Goal: Information Seeking & Learning: Check status

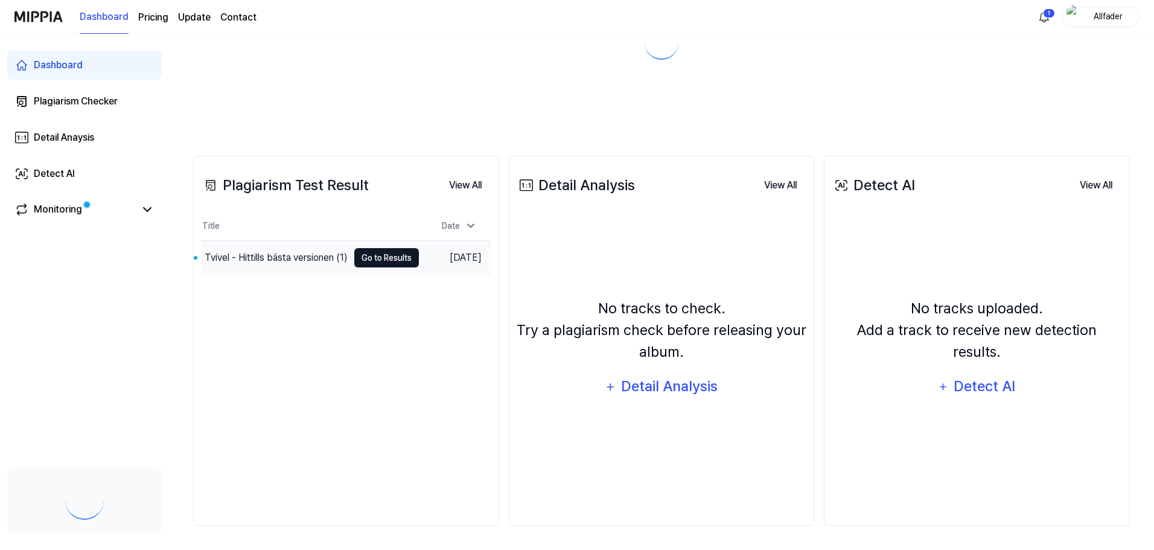
scroll to position [93, 0]
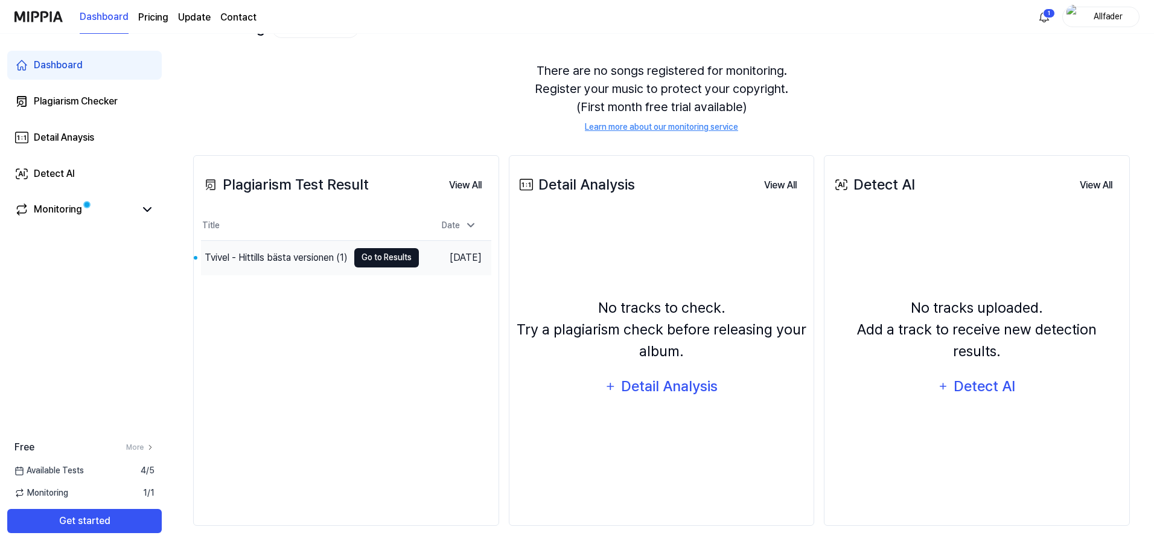
click at [378, 263] on button "Go to Results" at bounding box center [386, 257] width 65 height 19
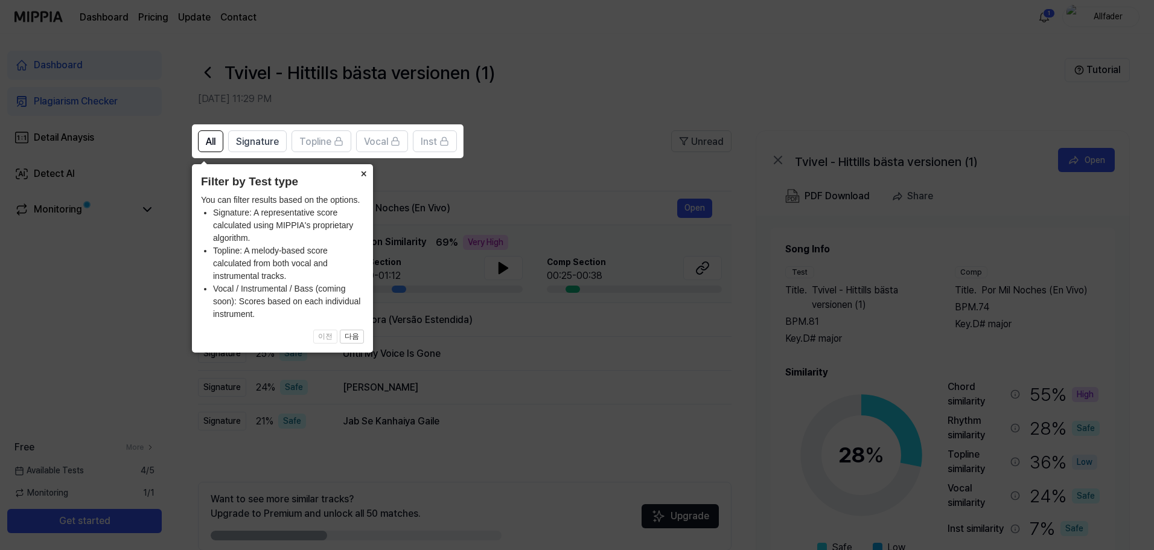
click at [365, 174] on button "×" at bounding box center [363, 172] width 19 height 17
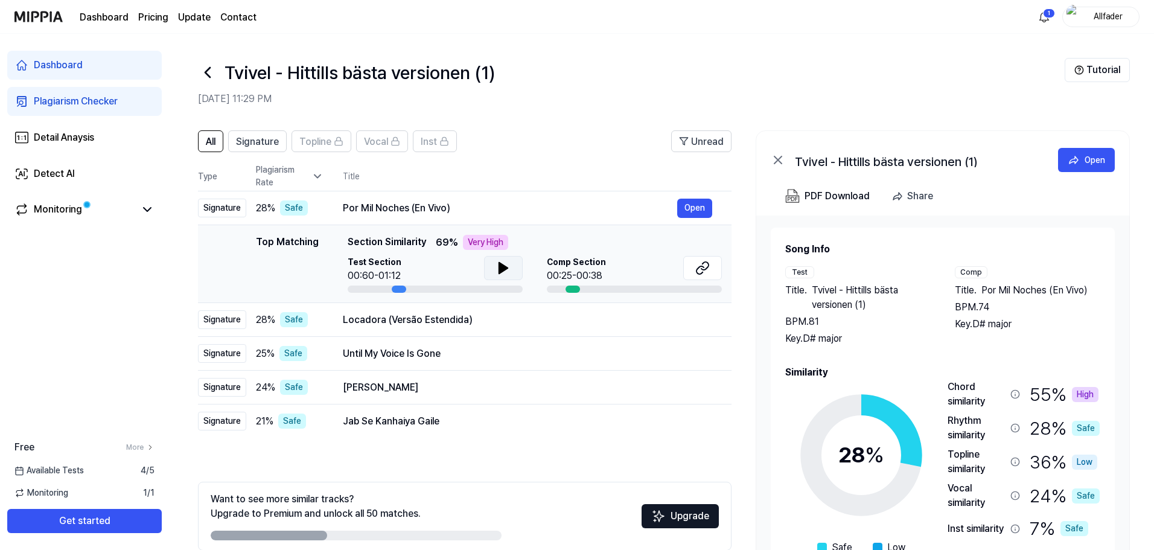
click at [503, 267] on icon at bounding box center [503, 268] width 8 height 11
click at [505, 265] on icon at bounding box center [506, 268] width 2 height 10
click at [689, 206] on button "Open" at bounding box center [694, 208] width 35 height 19
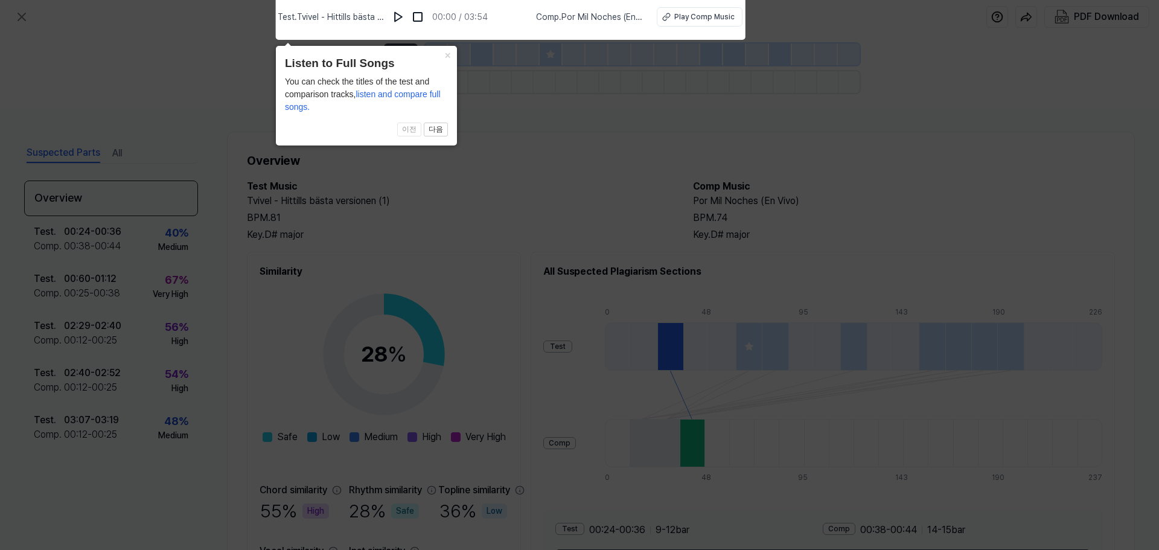
click at [445, 181] on icon at bounding box center [579, 272] width 1159 height 556
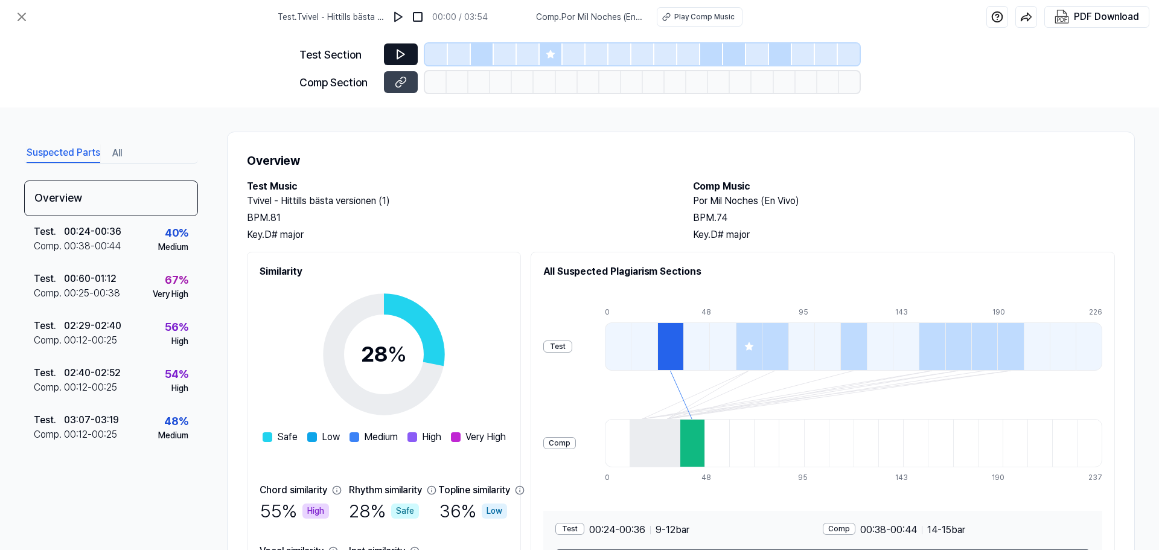
click at [403, 53] on icon at bounding box center [401, 54] width 12 height 12
click at [398, 53] on icon at bounding box center [400, 54] width 7 height 9
click at [403, 17] on img at bounding box center [398, 17] width 12 height 12
click at [403, 17] on img at bounding box center [400, 17] width 12 height 12
click at [395, 54] on icon at bounding box center [401, 54] width 12 height 12
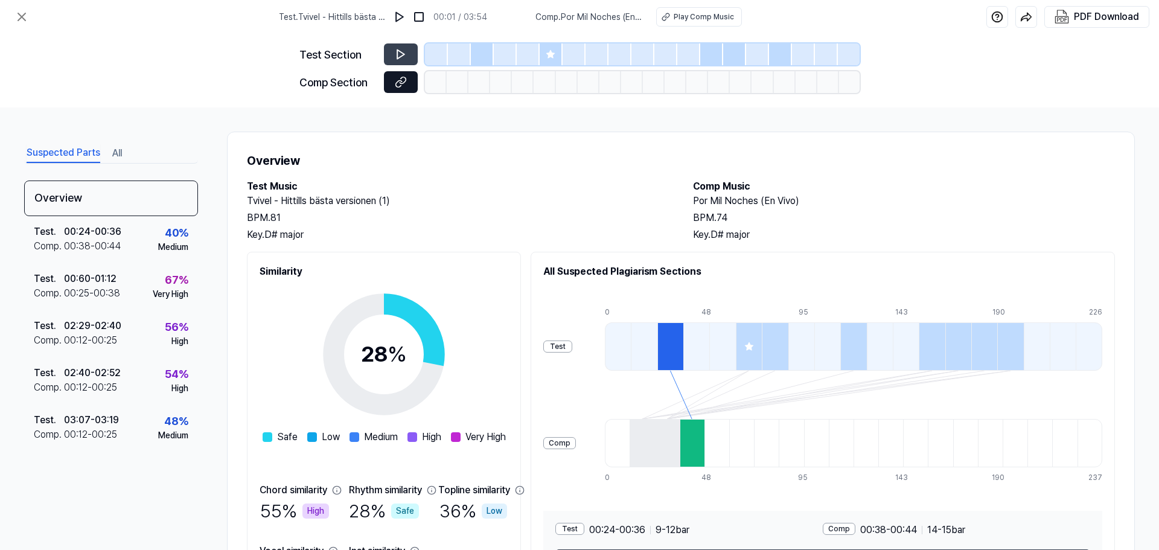
click at [404, 80] on icon at bounding box center [401, 82] width 12 height 12
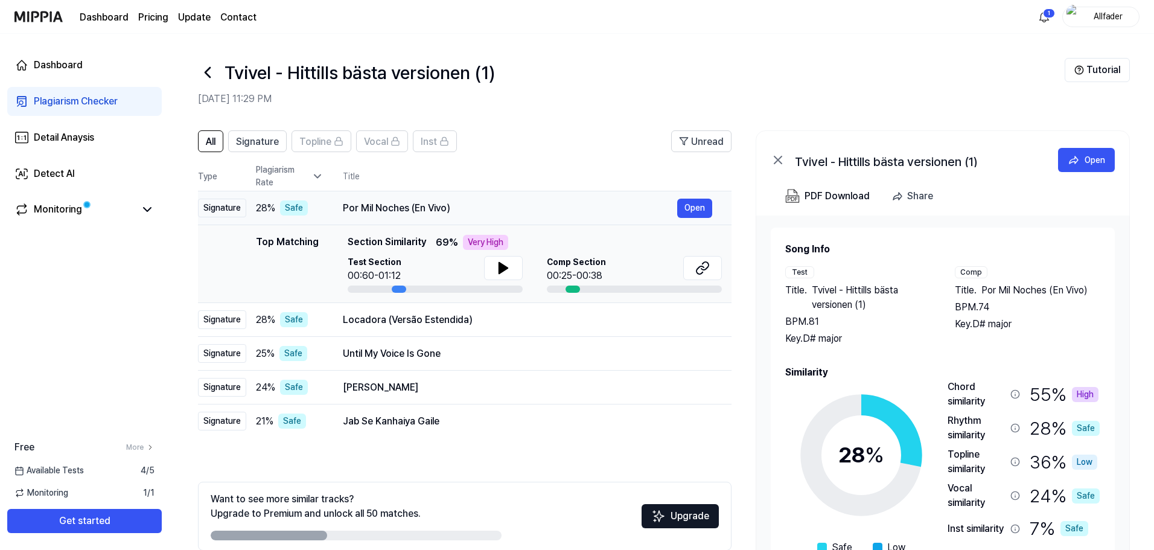
click at [389, 209] on div "Por Mil Noches (En Vivo)" at bounding box center [510, 208] width 334 height 14
drag, startPoint x: 461, startPoint y: 210, endPoint x: 343, endPoint y: 211, distance: 118.3
click at [343, 211] on div "Por Mil Noches (En Vivo)" at bounding box center [510, 208] width 334 height 14
drag, startPoint x: 344, startPoint y: 209, endPoint x: 374, endPoint y: 208, distance: 30.2
click at [374, 208] on div "Por Mil Noches (En Vivo)" at bounding box center [510, 208] width 334 height 14
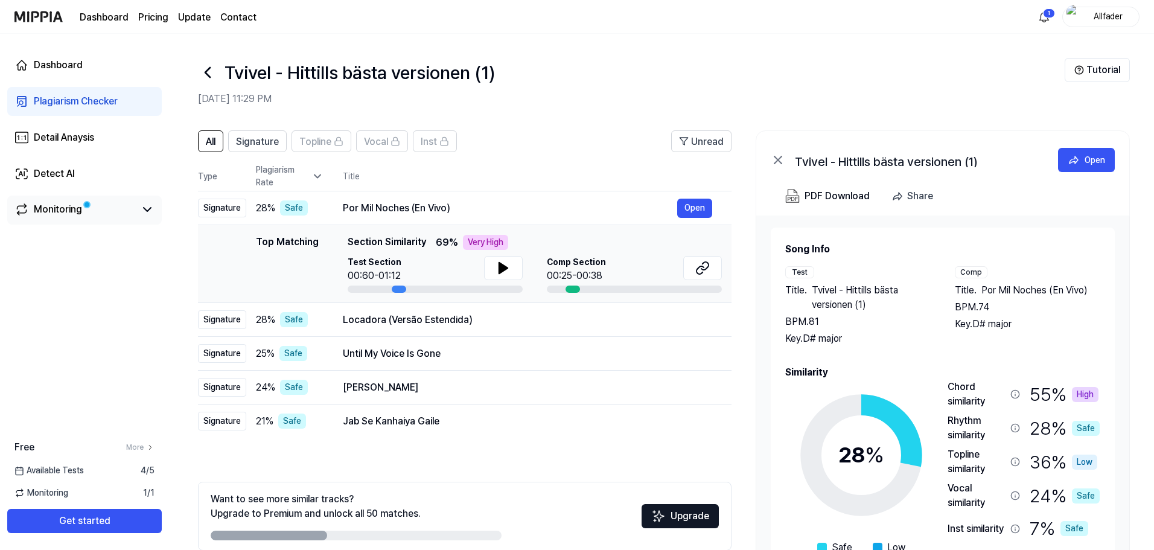
click at [128, 208] on link "Monitoring" at bounding box center [74, 209] width 121 height 14
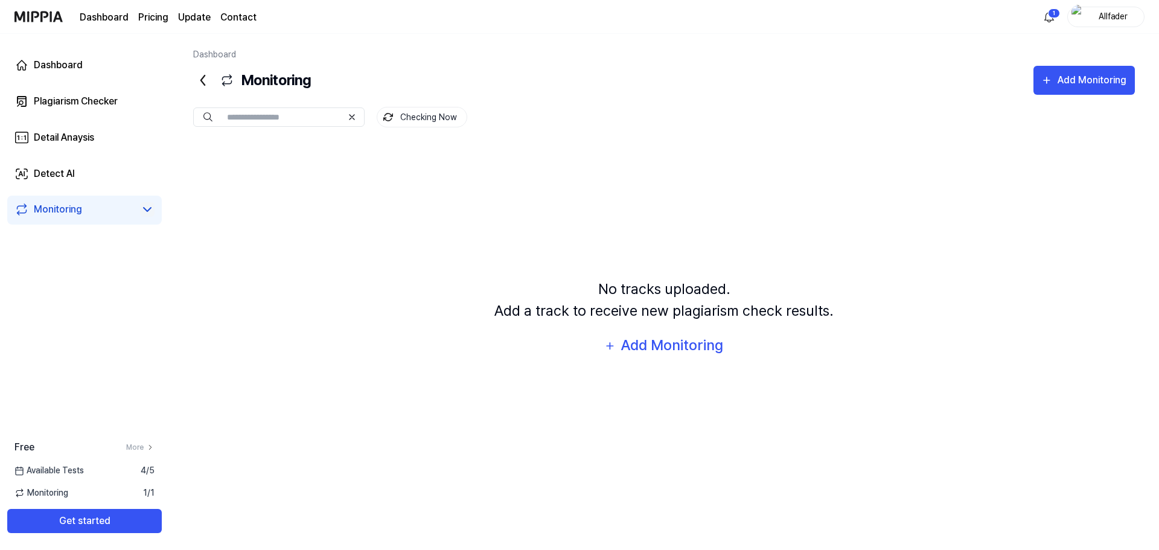
click at [147, 207] on icon at bounding box center [147, 209] width 14 height 14
click at [101, 104] on div "Plagiarism Checker" at bounding box center [76, 101] width 84 height 14
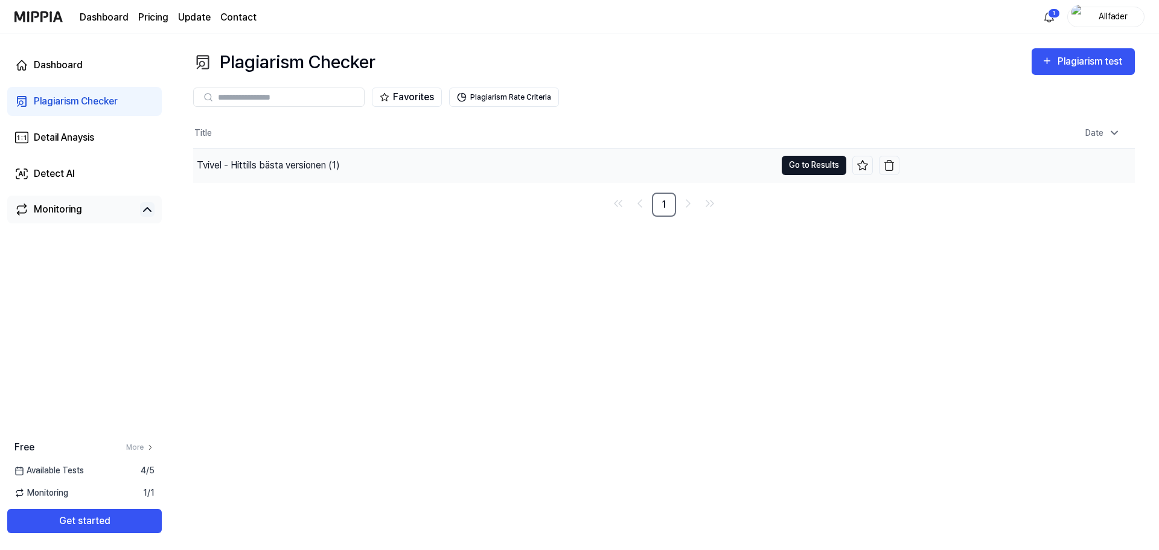
click at [798, 163] on button "Go to Results" at bounding box center [814, 165] width 65 height 19
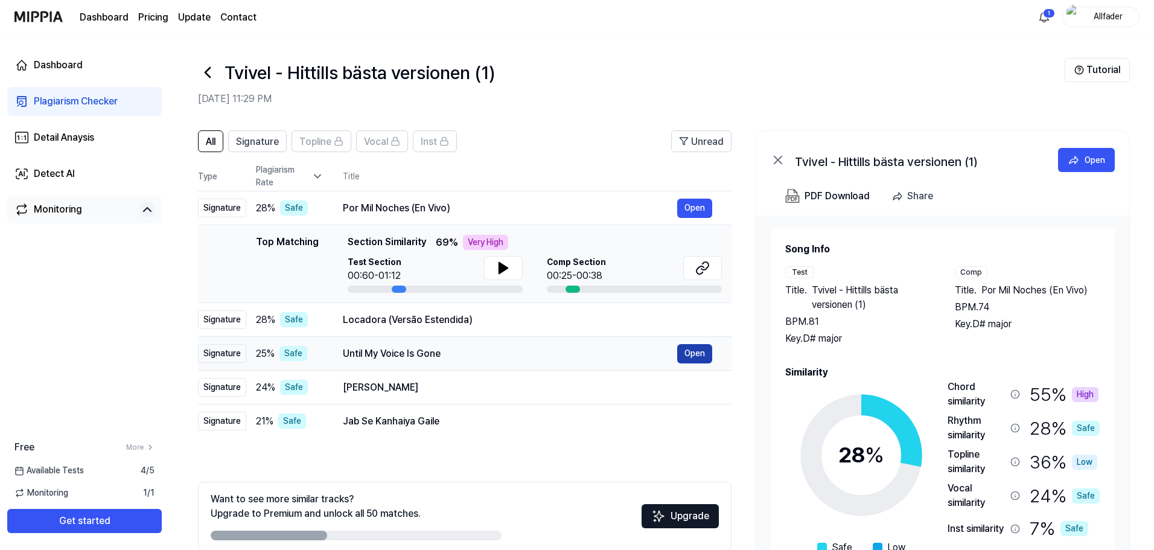
click at [700, 354] on button "Open" at bounding box center [694, 353] width 35 height 19
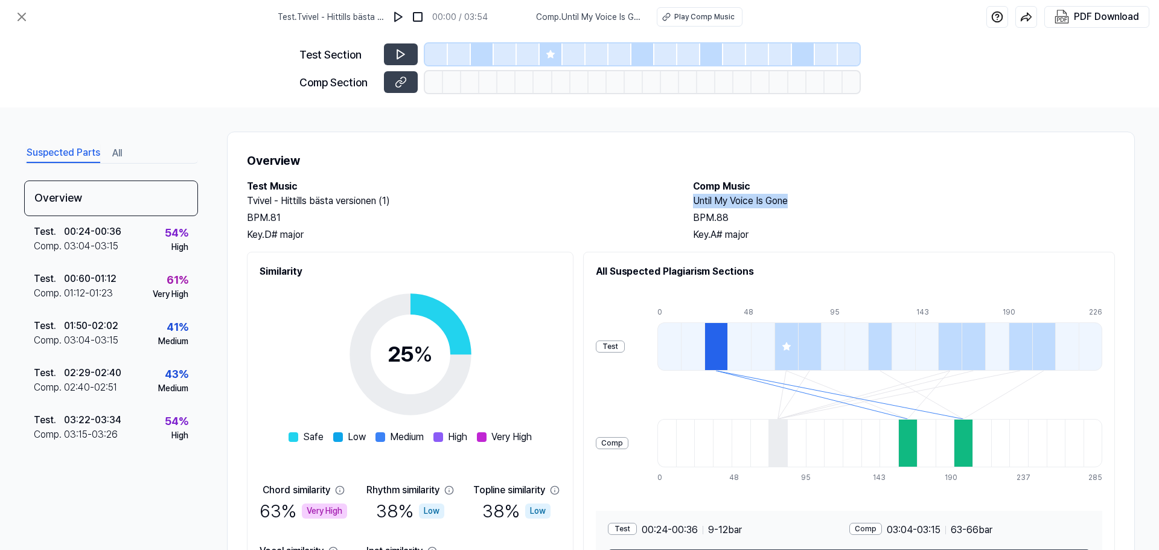
drag, startPoint x: 804, startPoint y: 199, endPoint x: 682, endPoint y: 204, distance: 122.0
click at [682, 204] on div "Test Music Tvivel - Hittills bästa versionen (1) BPM. 81 Key. D# major Comp Mus…" at bounding box center [681, 210] width 868 height 63
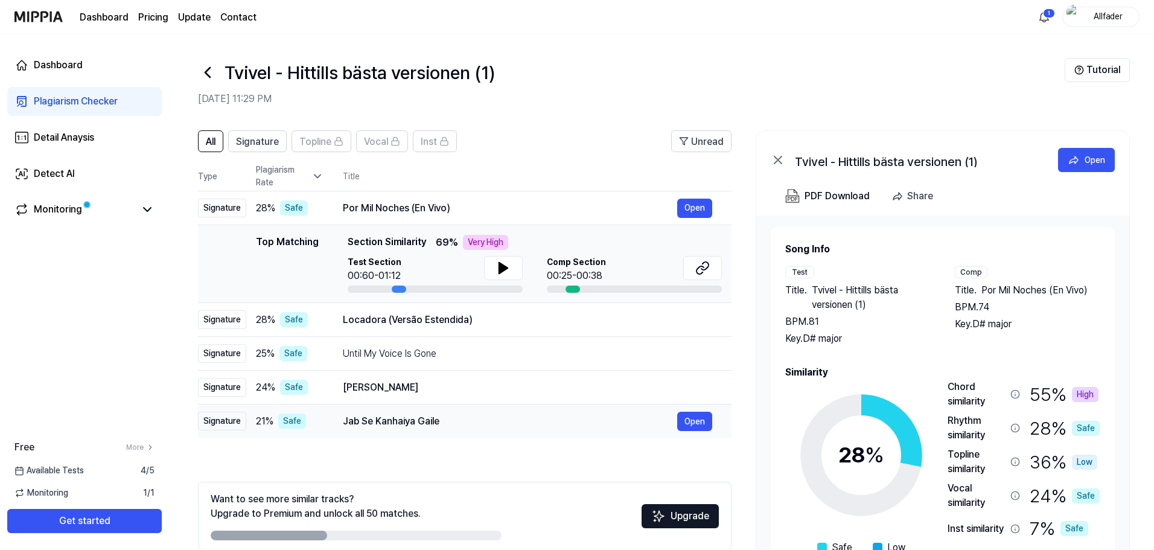
drag, startPoint x: 441, startPoint y: 416, endPoint x: 403, endPoint y: 423, distance: 38.5
click at [403, 423] on div "Jab Se Kanhaiya Gaile" at bounding box center [510, 421] width 334 height 14
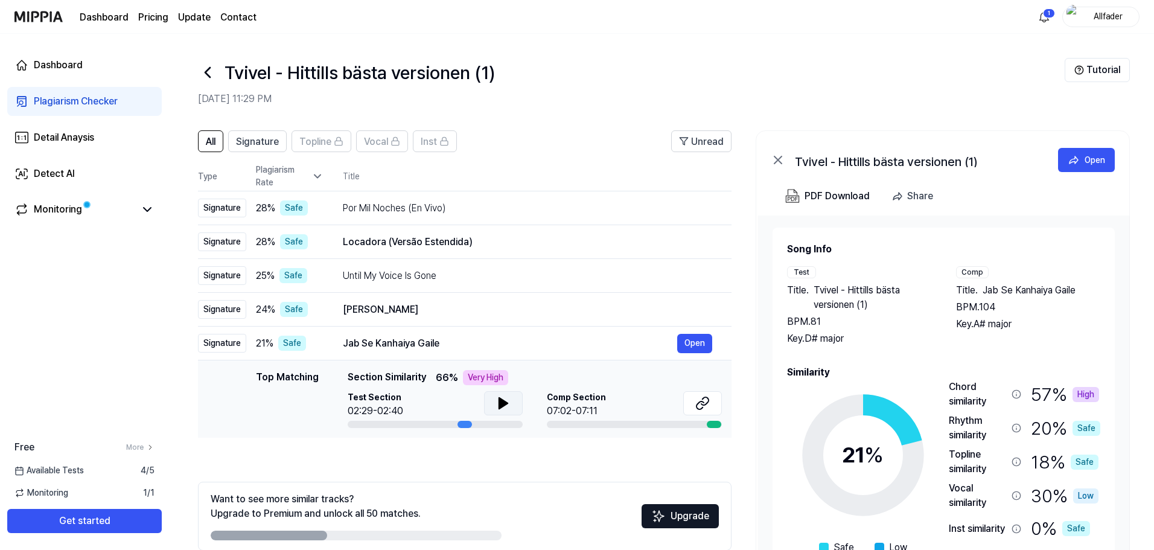
click at [499, 400] on icon at bounding box center [503, 403] width 8 height 11
click at [496, 401] on icon at bounding box center [503, 403] width 14 height 14
click at [462, 353] on div "Jab Se [PERSON_NAME] Open" at bounding box center [527, 343] width 369 height 19
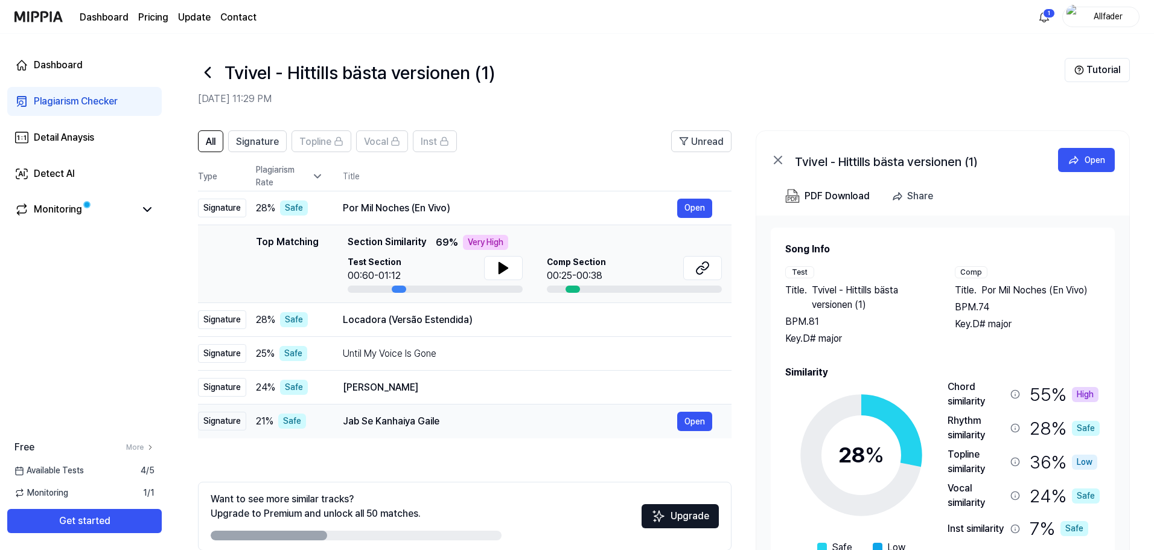
click at [459, 417] on div "Jab Se Kanhaiya Gaile" at bounding box center [510, 421] width 334 height 14
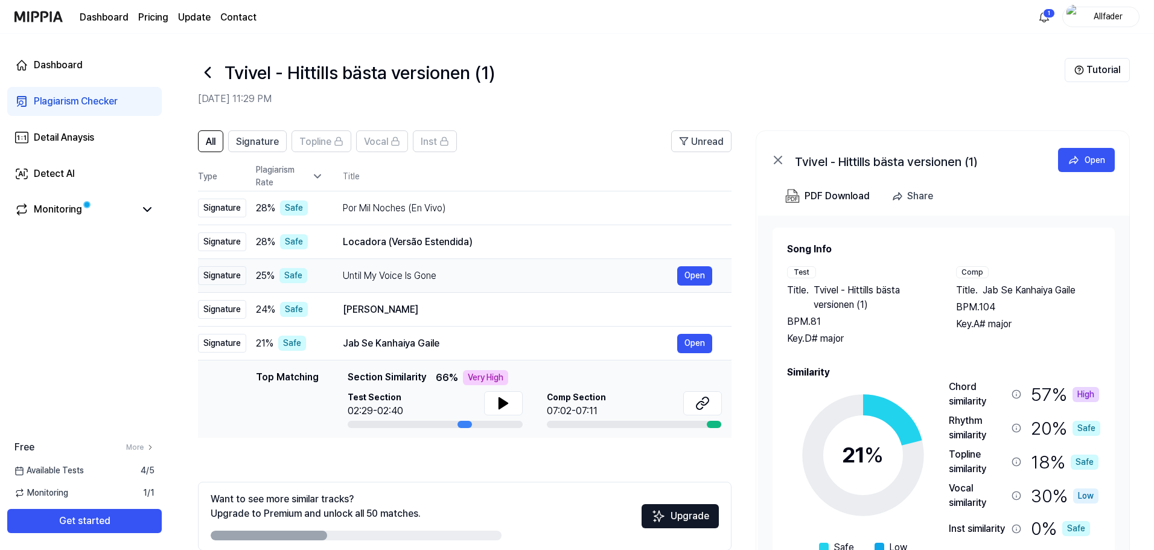
drag, startPoint x: 438, startPoint y: 343, endPoint x: 362, endPoint y: 345, distance: 75.5
click at [362, 345] on div "Jab Se Kanhaiya Gaile" at bounding box center [510, 343] width 334 height 14
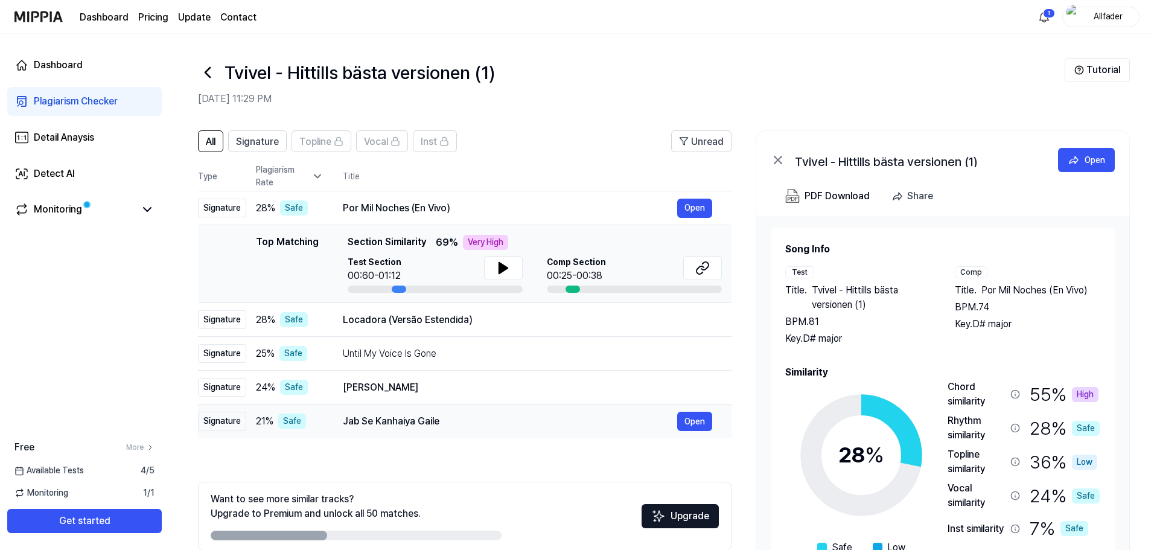
click at [445, 422] on div "Jab Se Kanhaiya Gaile" at bounding box center [510, 421] width 334 height 14
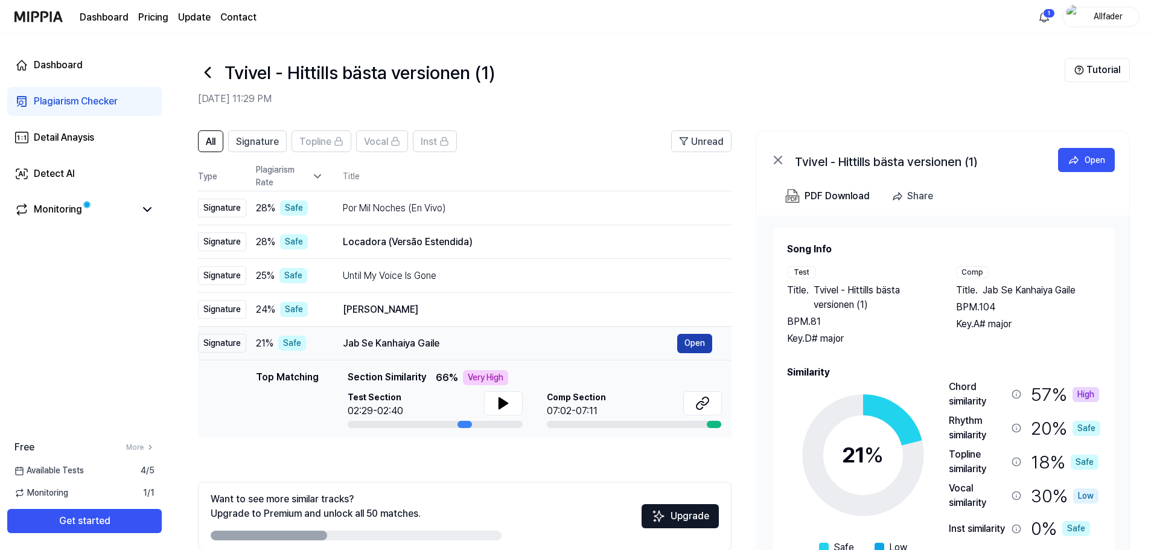
drag, startPoint x: 410, startPoint y: 345, endPoint x: 700, endPoint y: 348, distance: 289.7
click at [499, 401] on icon at bounding box center [503, 403] width 8 height 11
click at [500, 406] on icon at bounding box center [501, 403] width 2 height 10
click at [500, 406] on icon at bounding box center [503, 403] width 8 height 11
click at [496, 401] on icon at bounding box center [503, 403] width 14 height 14
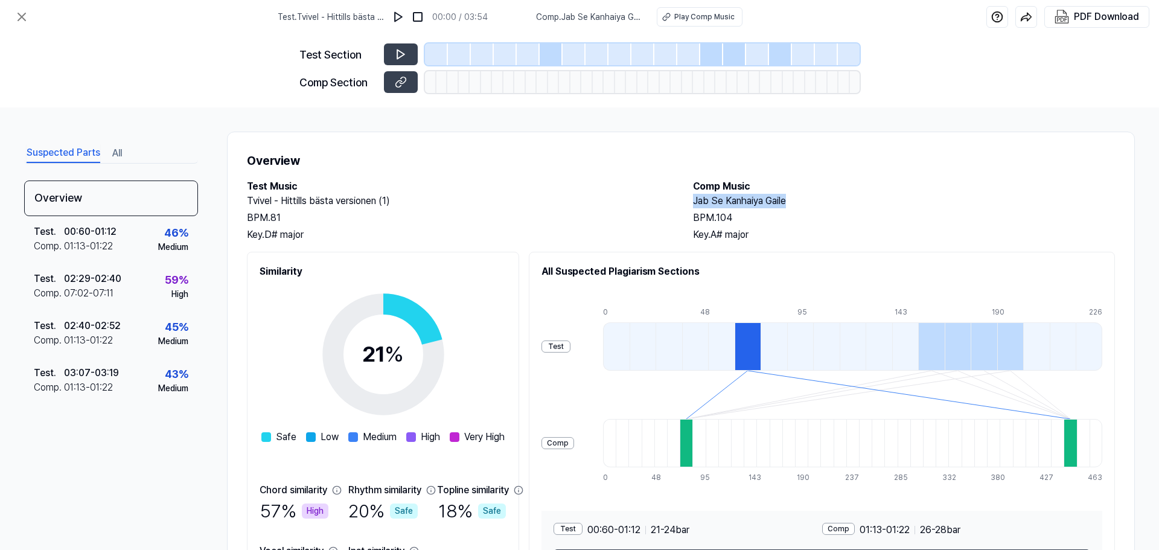
drag, startPoint x: 796, startPoint y: 206, endPoint x: 684, endPoint y: 207, distance: 111.7
click at [684, 207] on div "Test Music Tvivel - Hittills bästa versionen (1) BPM. 81 Key. D# major Comp Mus…" at bounding box center [681, 210] width 868 height 63
copy h2 "Jab Se Kanhaiya Gaile"
